Goal: Book appointment/travel/reservation

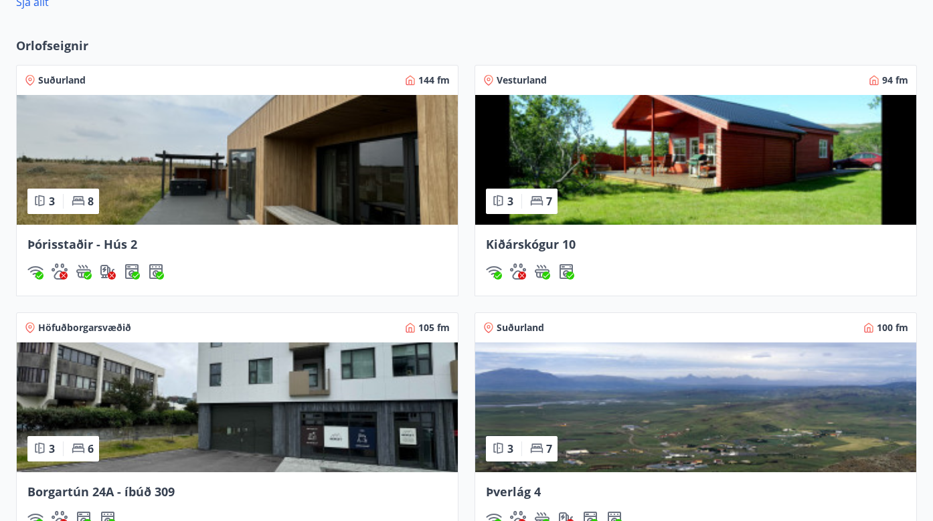
scroll to position [1041, 0]
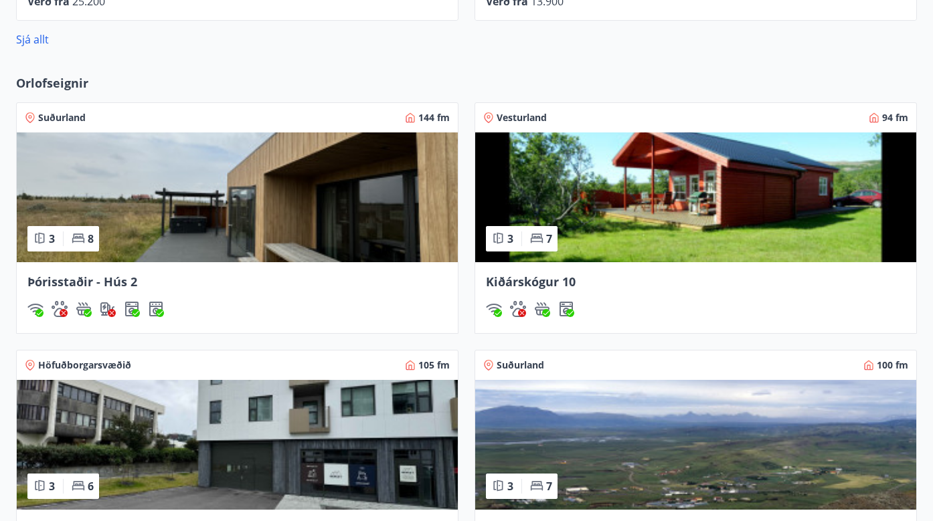
click at [329, 199] on img at bounding box center [237, 198] width 441 height 130
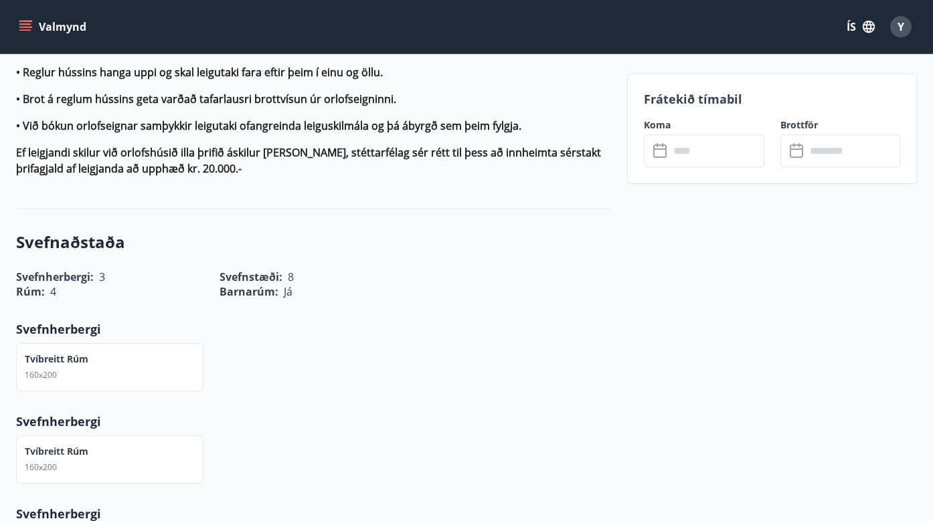
scroll to position [1478, 0]
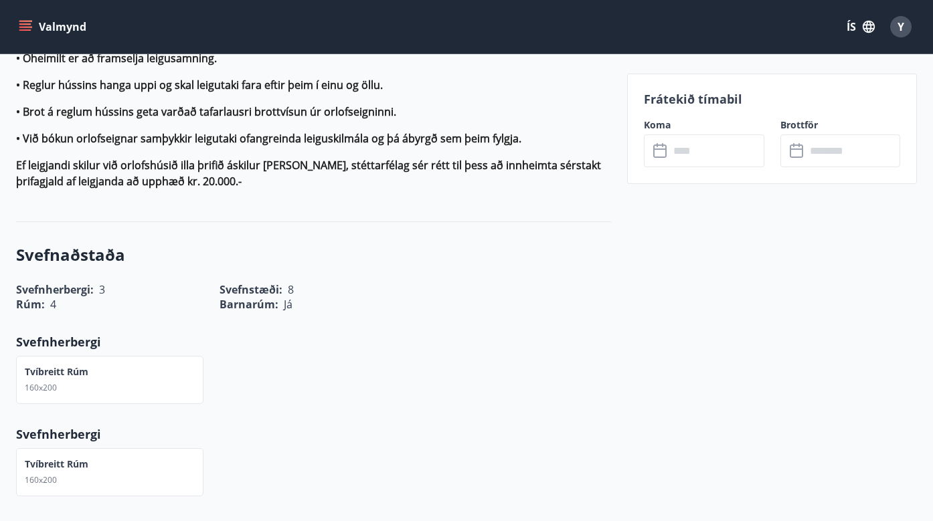
click at [679, 153] on input "text" at bounding box center [716, 151] width 94 height 33
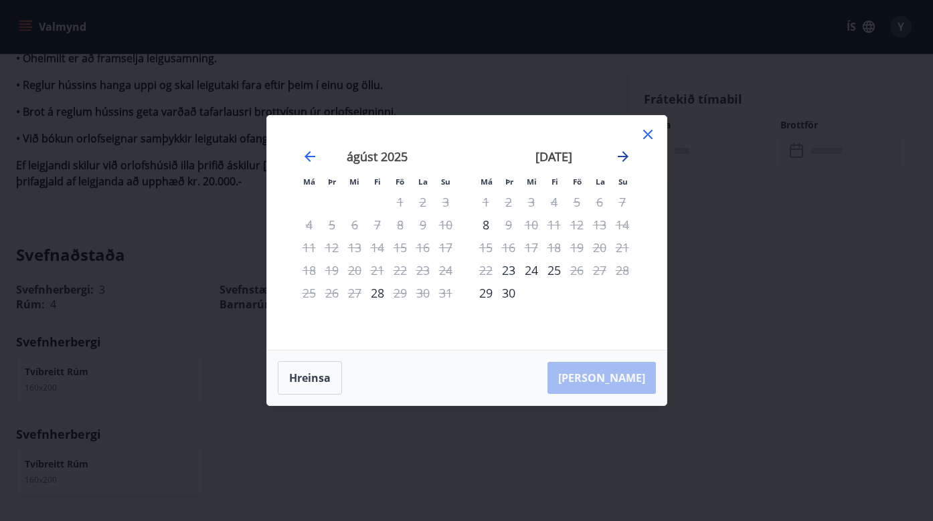
click at [622, 157] on icon "Move forward to switch to the next month." at bounding box center [623, 157] width 16 height 16
click at [647, 135] on icon at bounding box center [647, 134] width 9 height 9
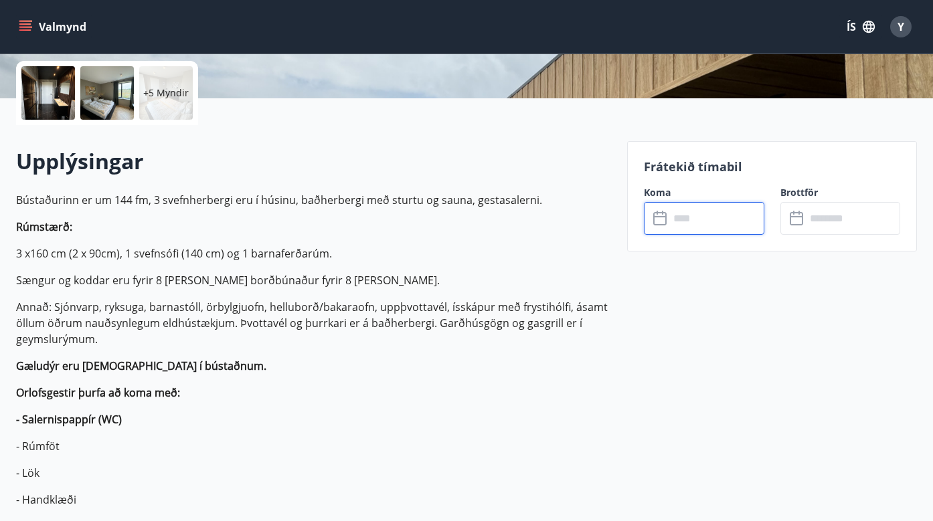
scroll to position [299, 0]
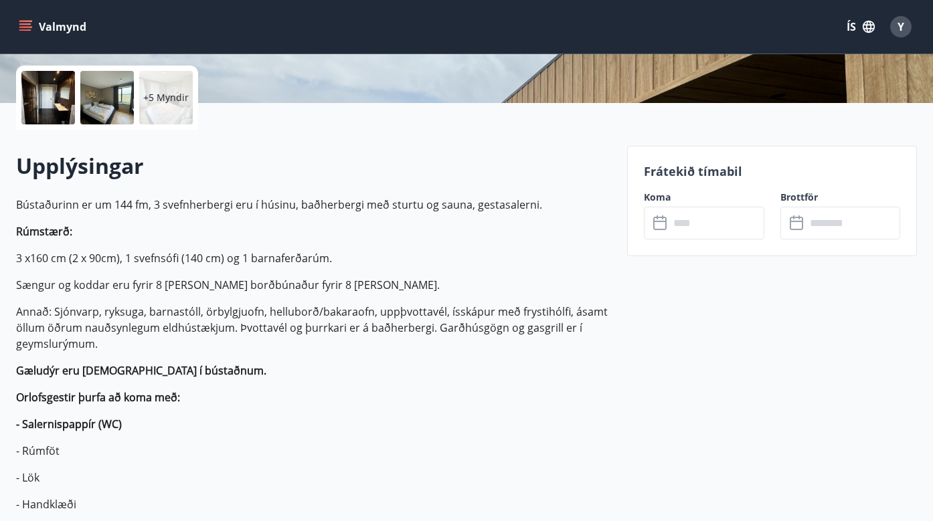
click at [25, 21] on icon "menu" at bounding box center [26, 21] width 15 height 1
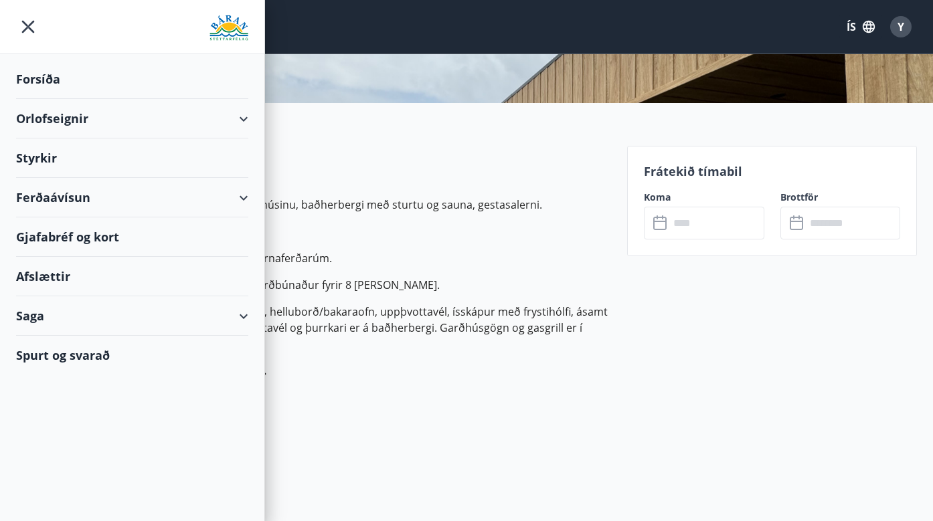
click at [40, 122] on div "Orlofseignir" at bounding box center [132, 118] width 232 height 39
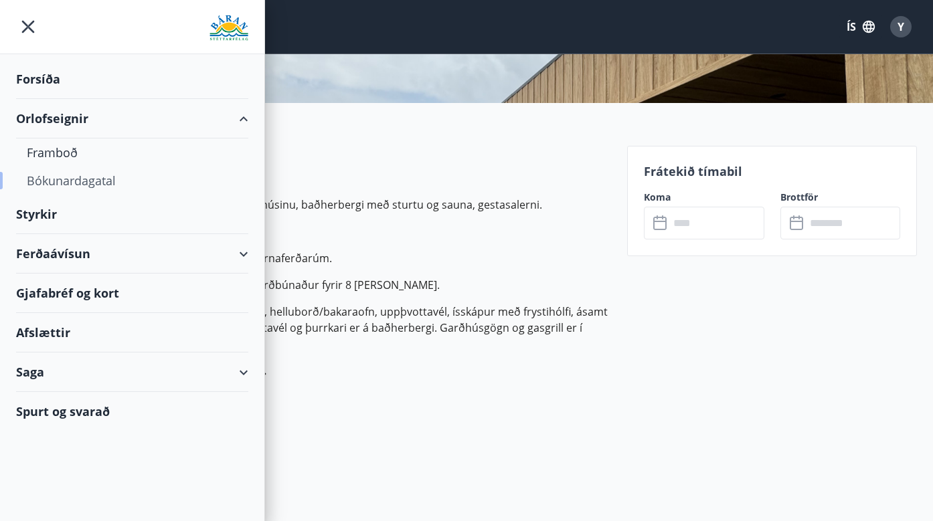
click at [54, 183] on div "Bókunardagatal" at bounding box center [132, 181] width 211 height 28
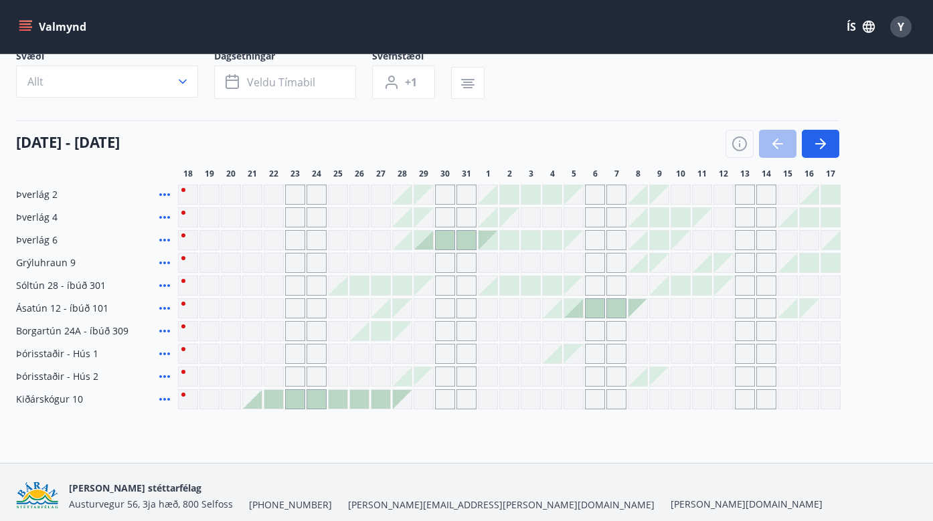
scroll to position [87, 0]
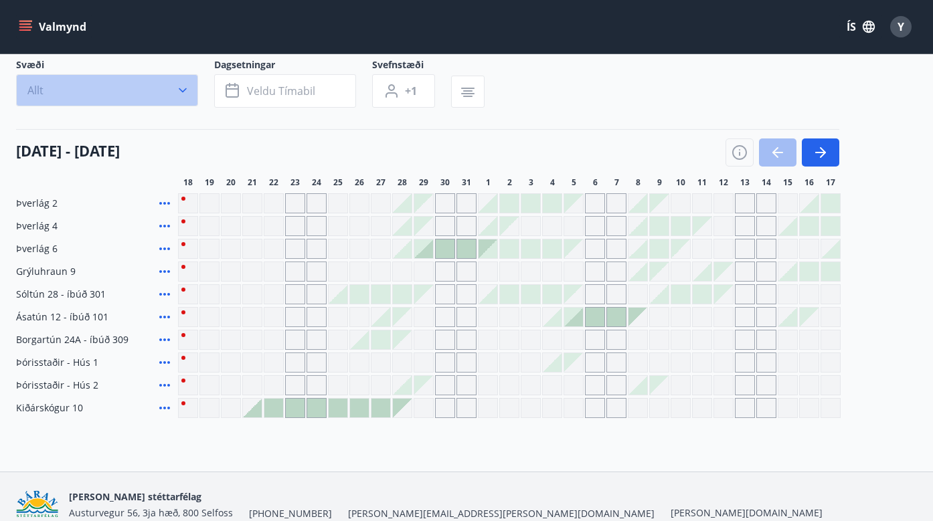
click at [187, 88] on icon "button" at bounding box center [182, 90] width 13 height 13
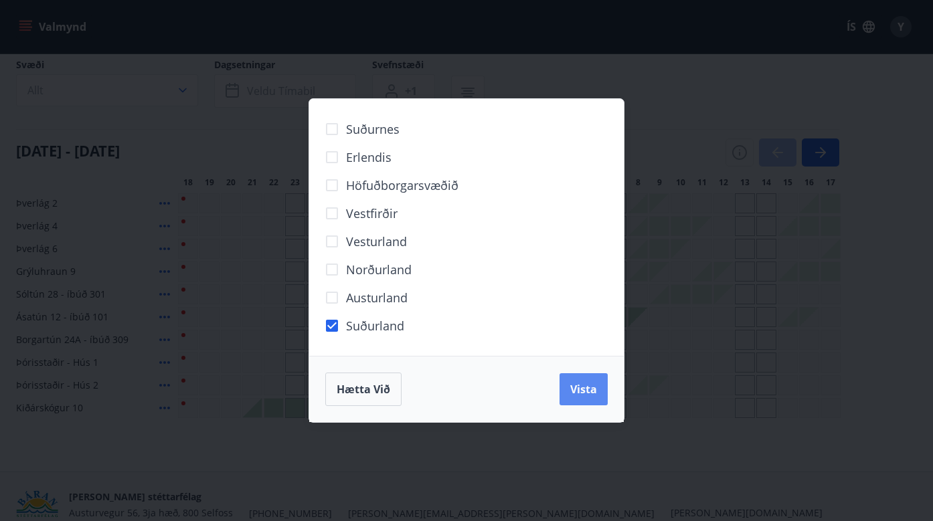
click at [596, 390] on span "Vista" at bounding box center [583, 389] width 27 height 15
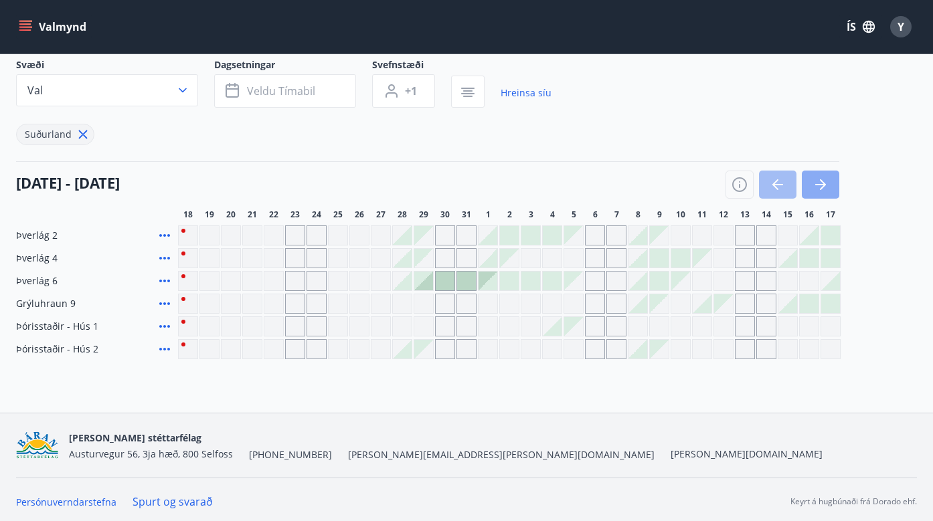
click at [814, 189] on icon "button" at bounding box center [821, 185] width 16 height 16
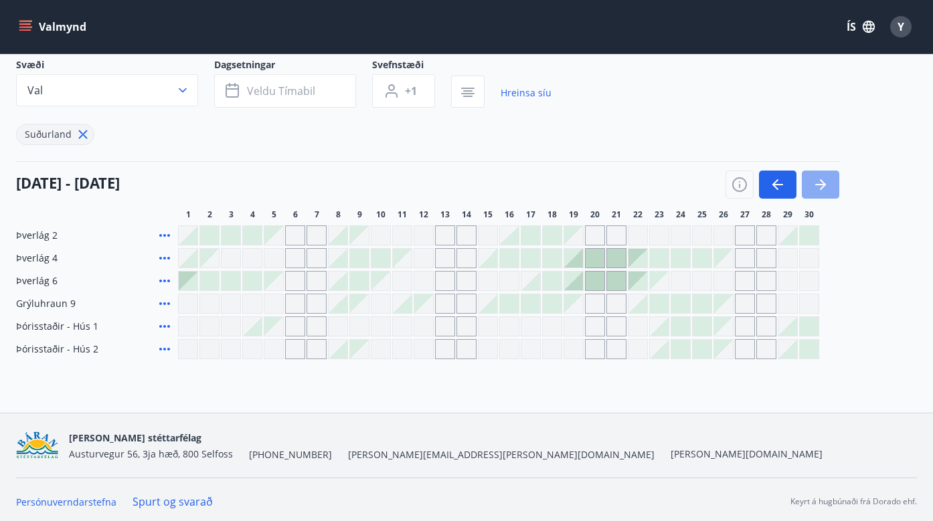
click at [815, 189] on icon "button" at bounding box center [821, 185] width 16 height 16
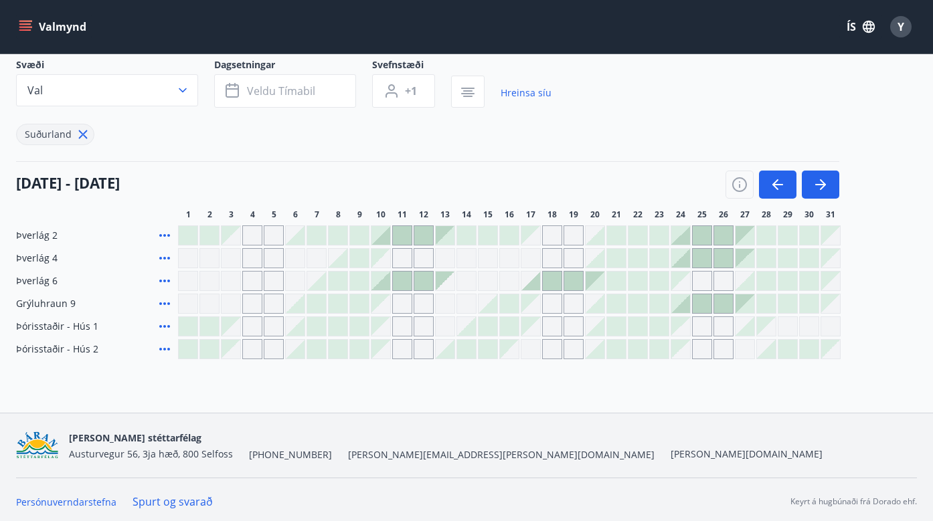
click at [704, 302] on div at bounding box center [702, 303] width 19 height 19
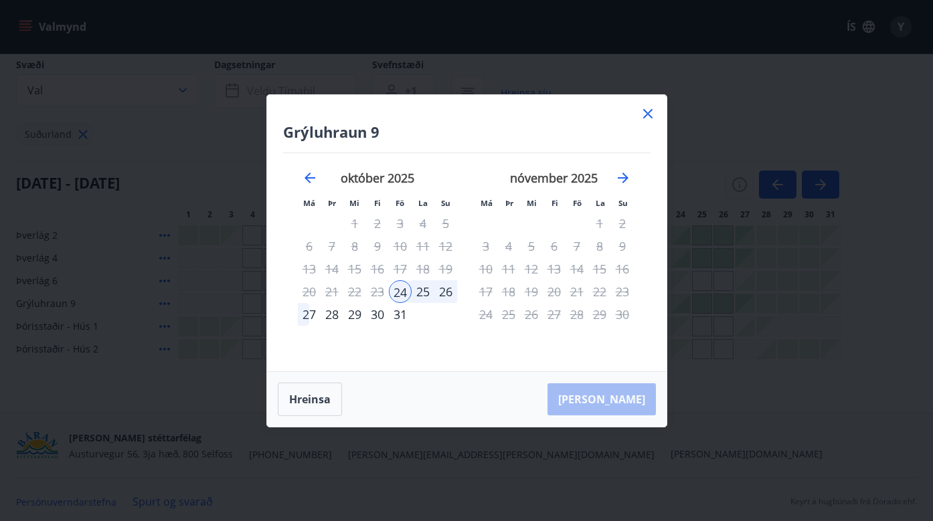
click at [304, 314] on div "27" at bounding box center [309, 314] width 23 height 23
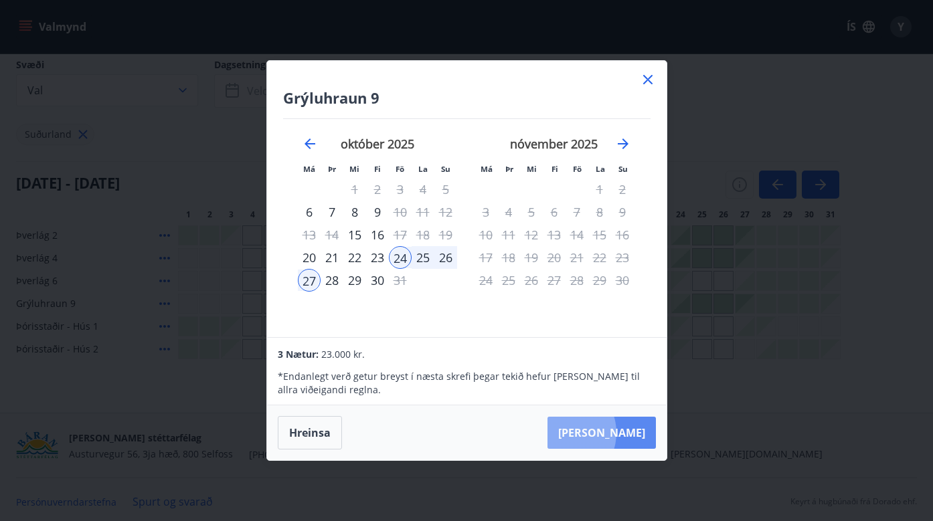
click at [605, 433] on button "[PERSON_NAME]" at bounding box center [601, 433] width 108 height 32
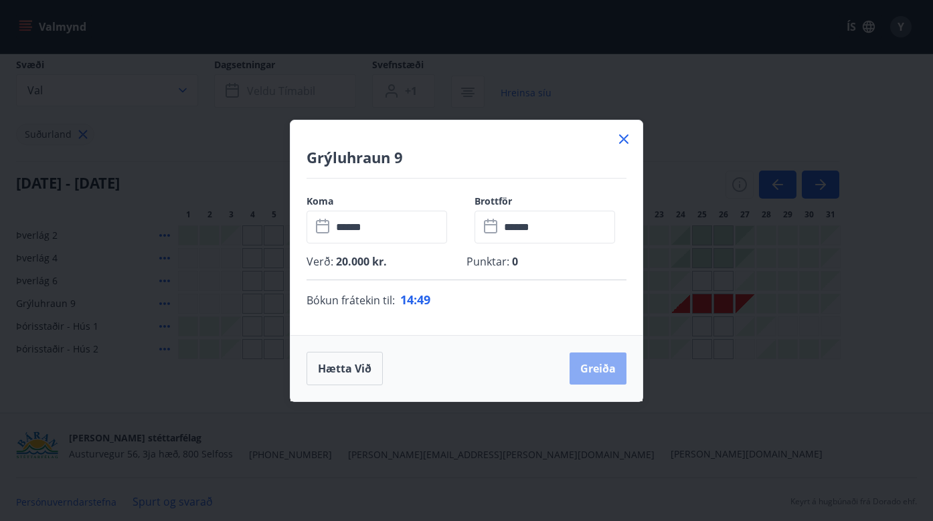
click at [613, 371] on button "Greiða" at bounding box center [598, 369] width 57 height 32
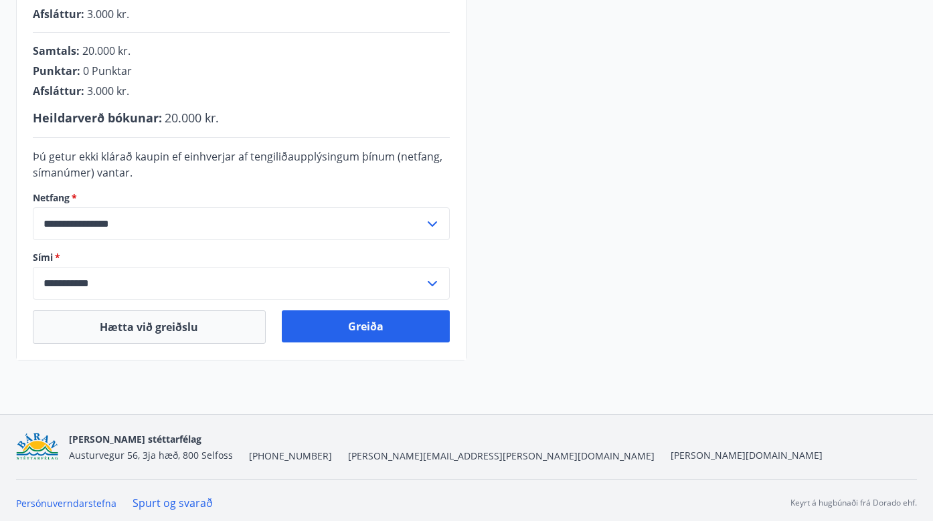
scroll to position [363, 0]
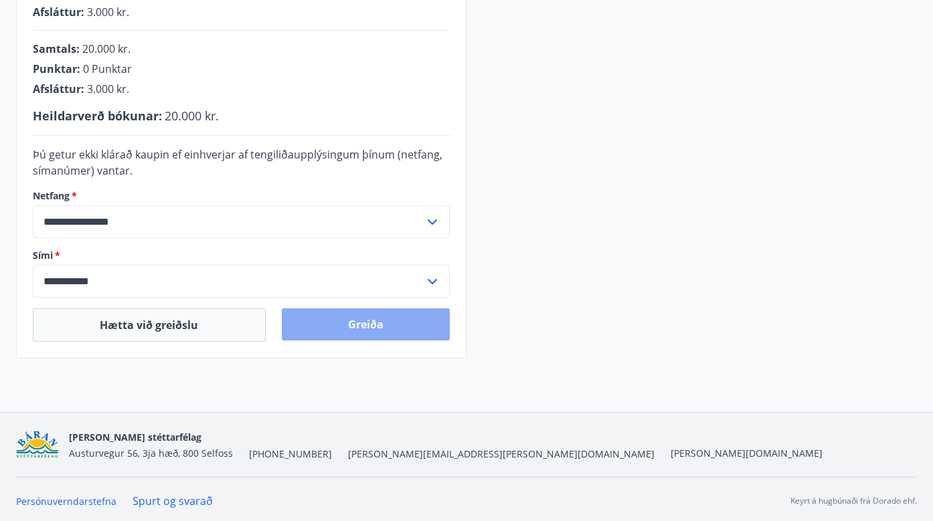
click at [420, 326] on button "Greiða" at bounding box center [366, 325] width 169 height 32
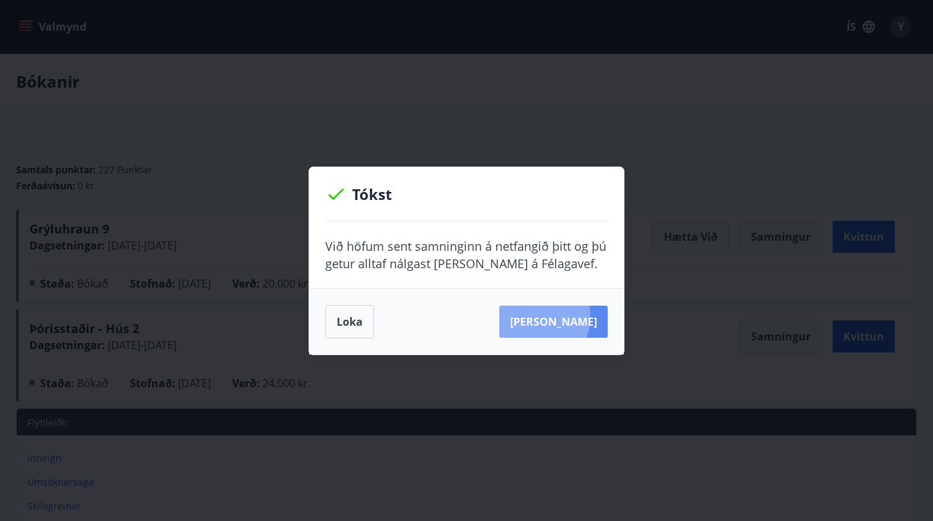
click at [554, 317] on button "[PERSON_NAME]" at bounding box center [553, 322] width 108 height 32
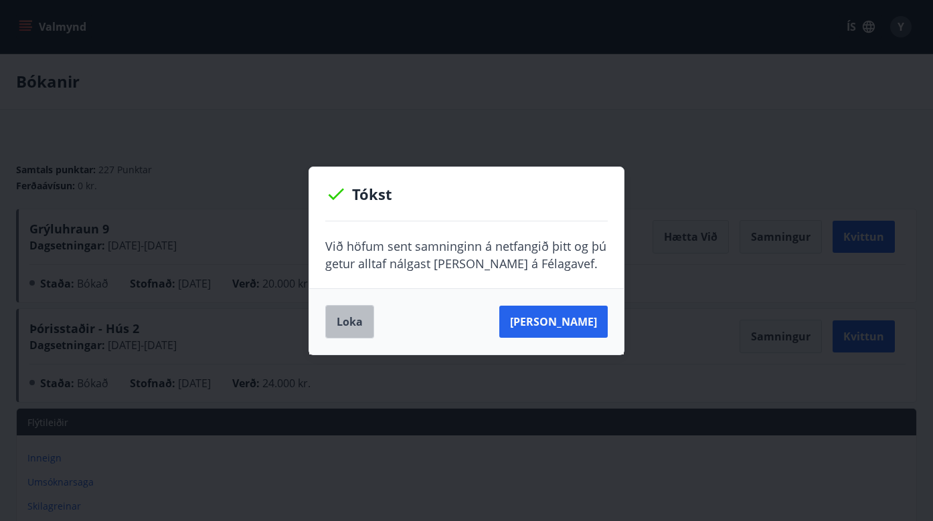
click at [342, 324] on button "Loka" at bounding box center [349, 321] width 49 height 33
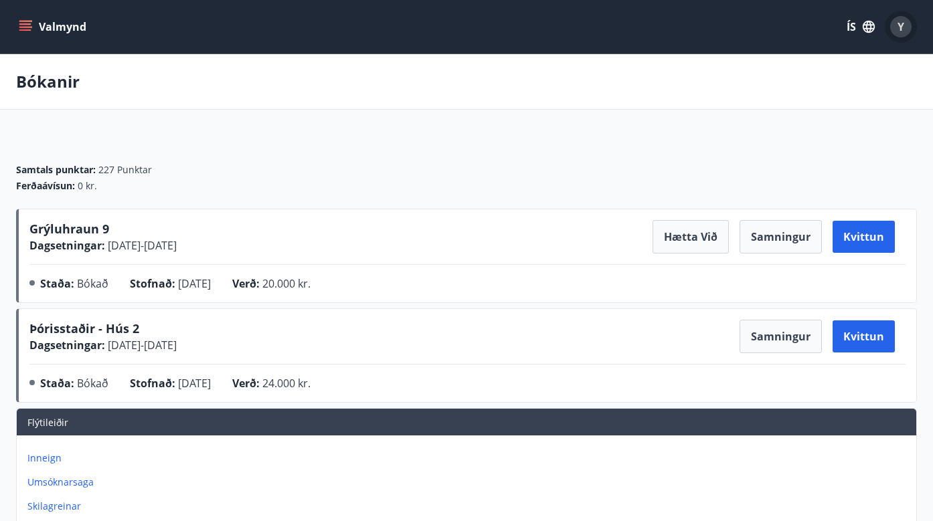
click at [900, 27] on span "Y" at bounding box center [901, 26] width 7 height 15
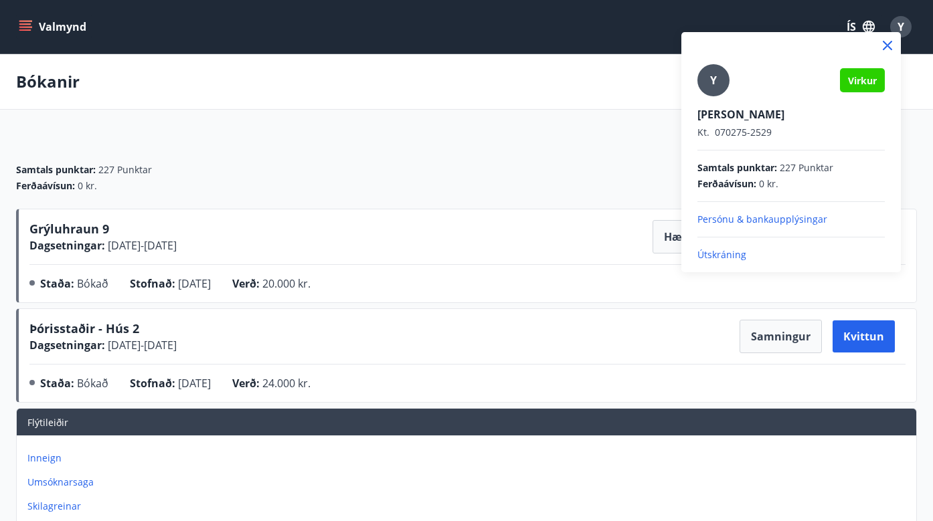
click at [709, 256] on p "Útskráning" at bounding box center [790, 254] width 187 height 13
